Goal: Task Accomplishment & Management: Manage account settings

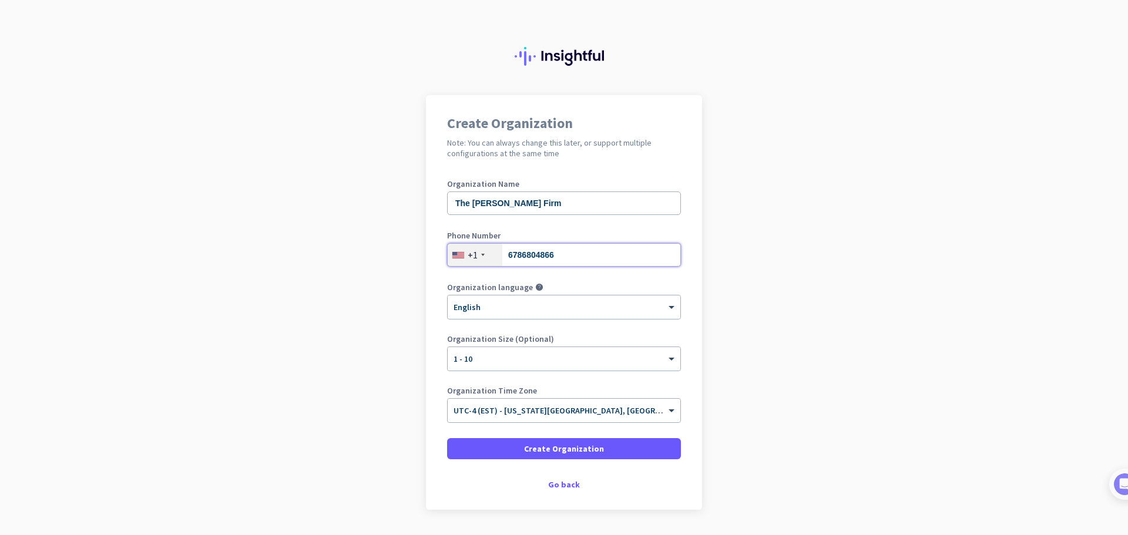
click at [567, 254] on input "6786804866" at bounding box center [564, 255] width 234 height 24
type input "6786804336"
click at [600, 447] on span at bounding box center [564, 449] width 234 height 28
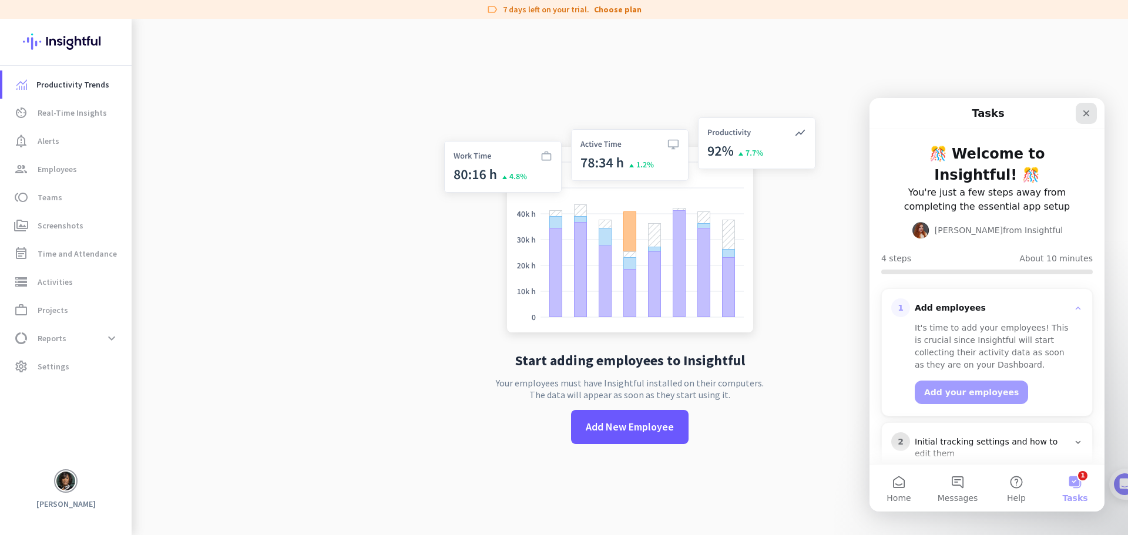
click at [1091, 116] on icon "Close" at bounding box center [1086, 113] width 9 height 9
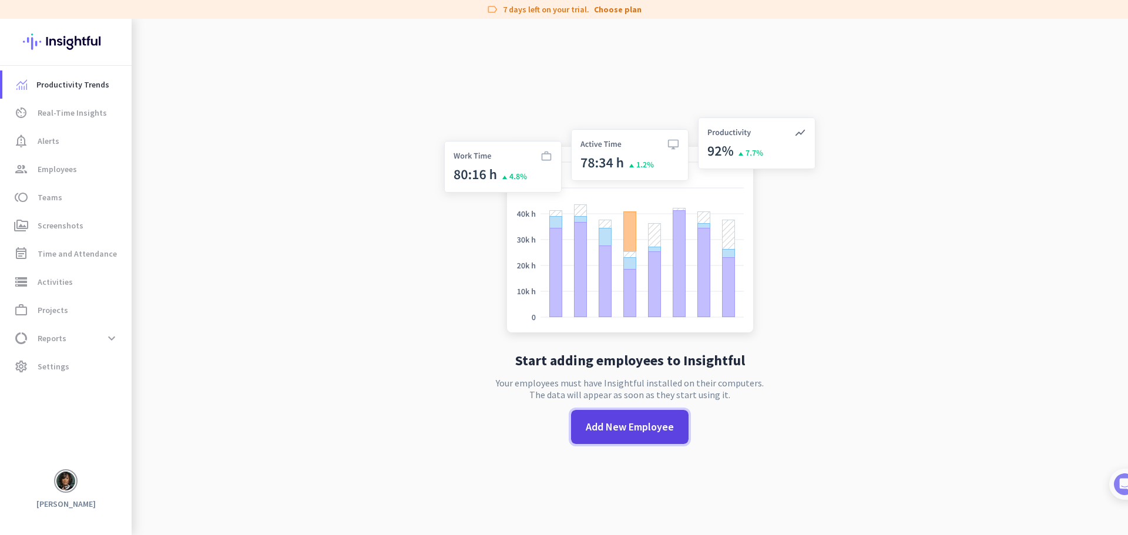
click at [614, 413] on button "Add New Employee" at bounding box center [630, 427] width 118 height 34
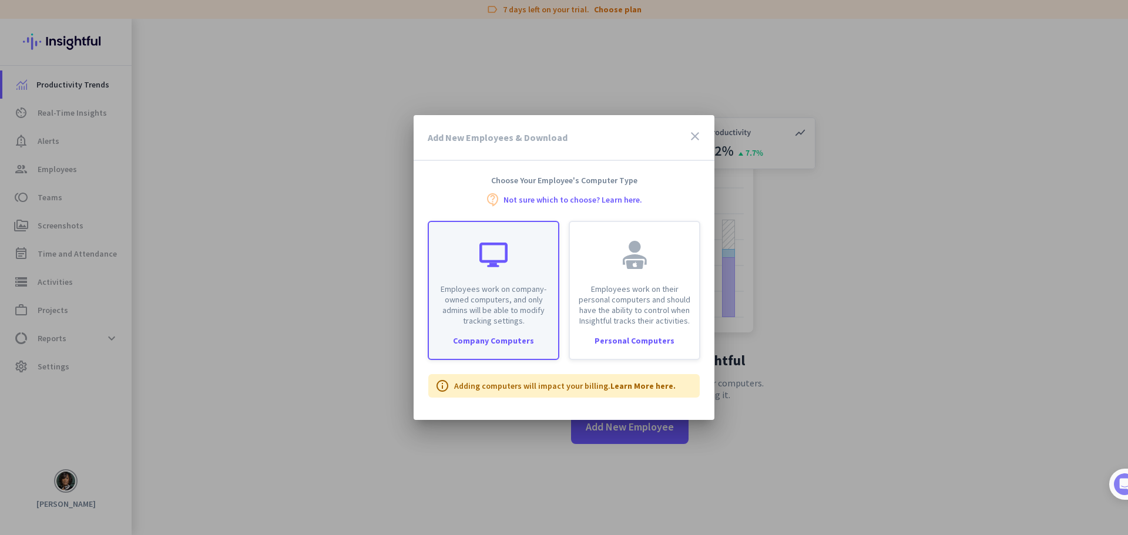
click at [471, 295] on p "Employees work on company-owned computers, and only admins will be able to modi…" at bounding box center [493, 305] width 115 height 42
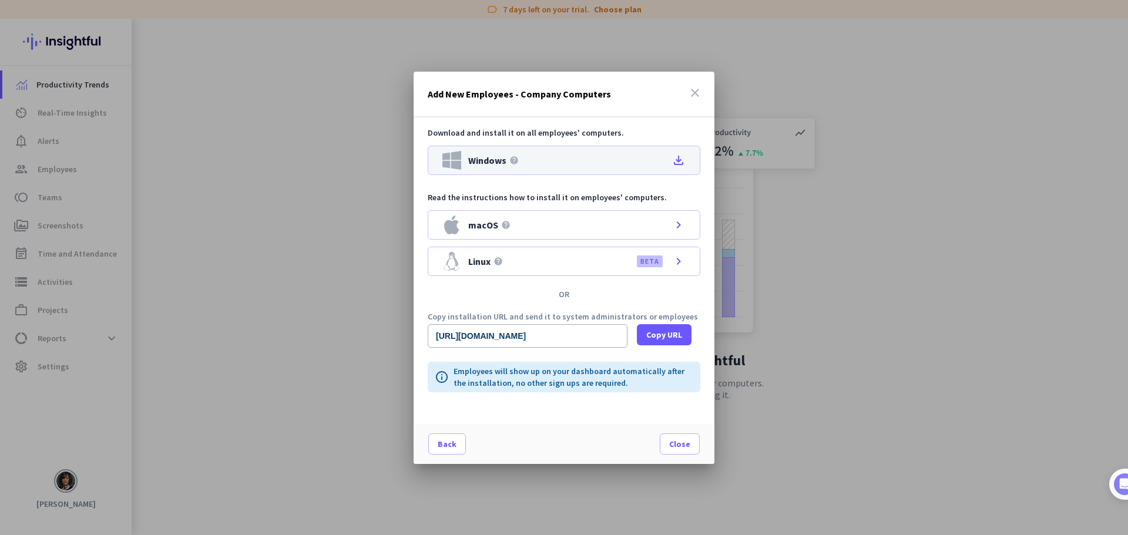
click at [567, 161] on div "Windows help file_download" at bounding box center [564, 160] width 273 height 29
click at [676, 339] on span "Copy URL" at bounding box center [664, 335] width 36 height 12
click at [679, 159] on icon "file_download" at bounding box center [679, 160] width 14 height 14
click at [654, 331] on span "Copy URL" at bounding box center [664, 335] width 36 height 12
click at [947, 127] on div at bounding box center [564, 267] width 1128 height 535
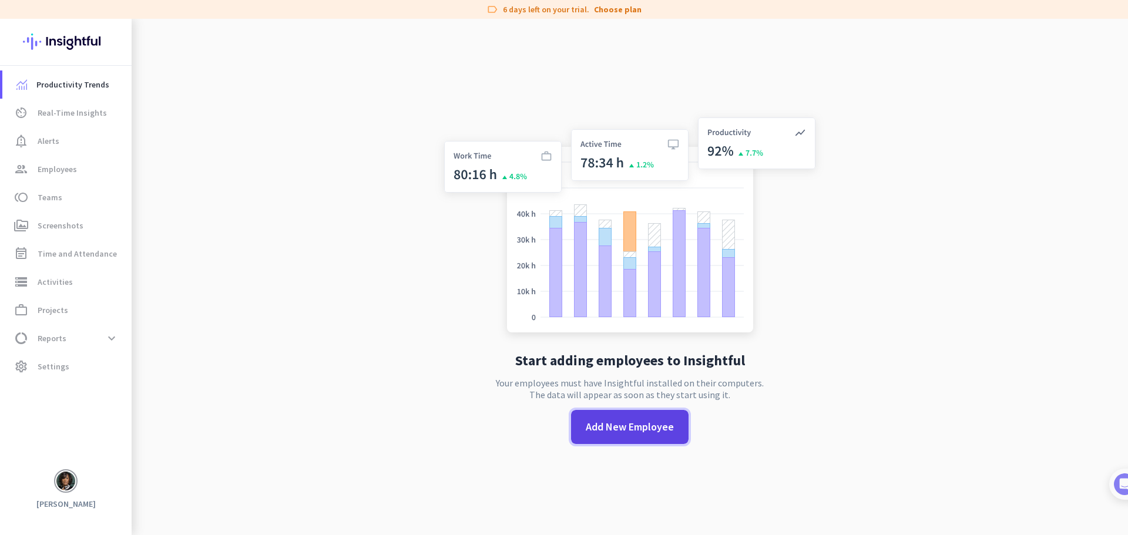
click at [631, 432] on span "Add New Employee" at bounding box center [630, 427] width 88 height 15
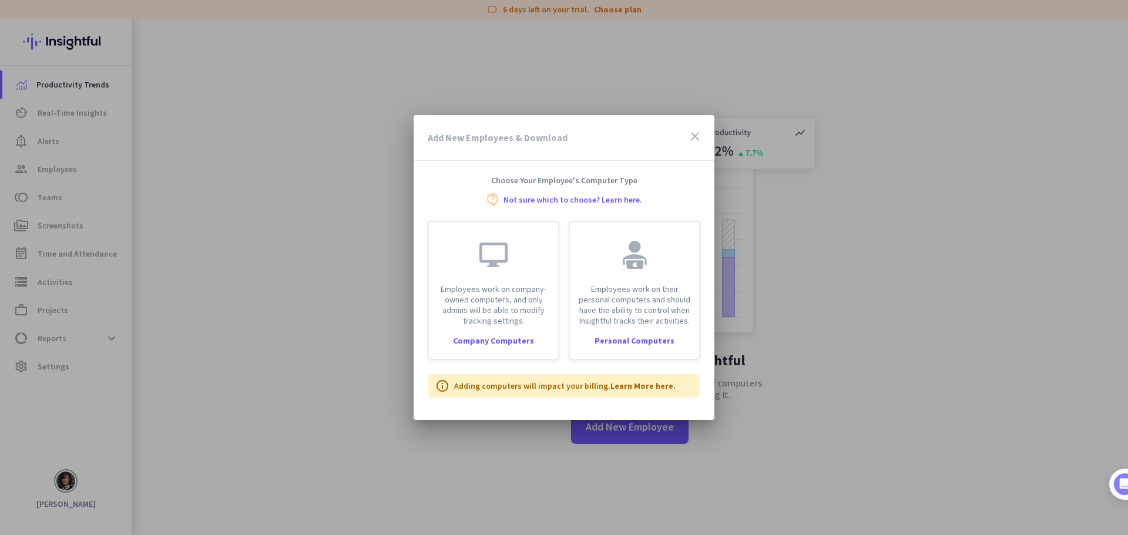
click at [700, 131] on icon "close" at bounding box center [695, 136] width 14 height 14
